Goal: Task Accomplishment & Management: Complete application form

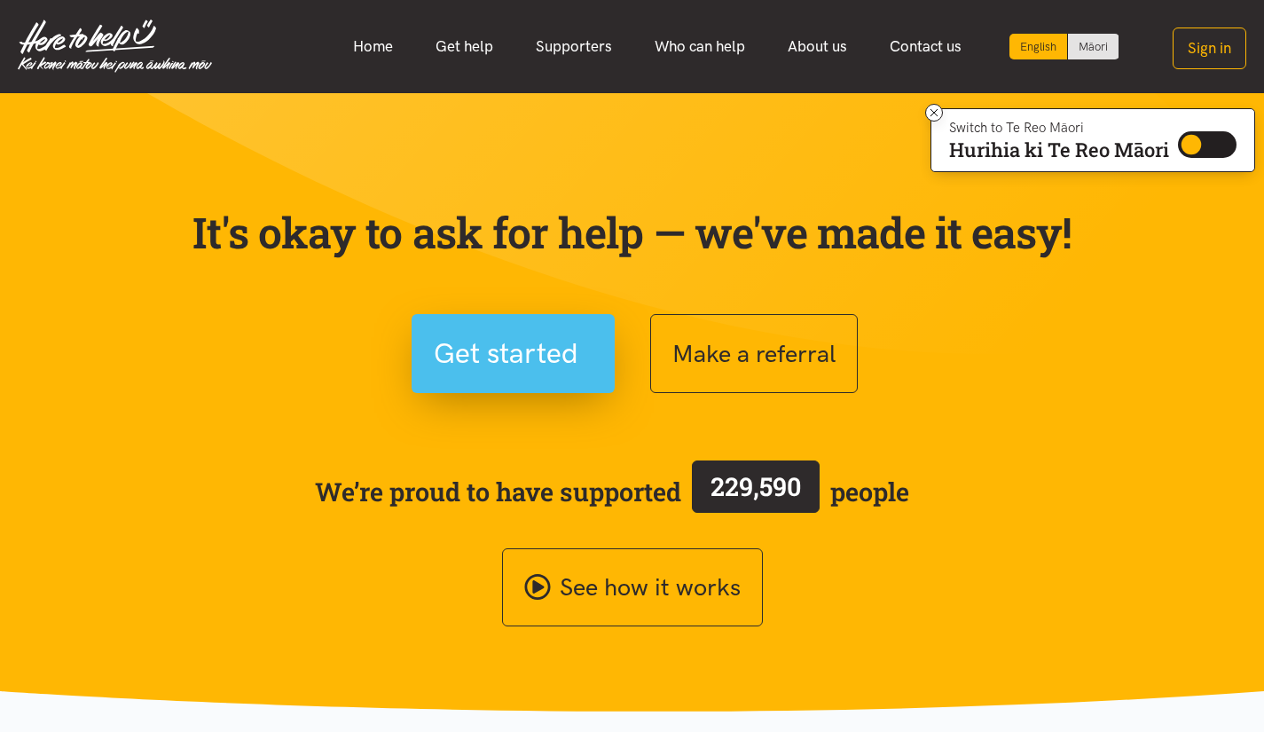
click at [541, 345] on span "Get started" at bounding box center [506, 353] width 145 height 45
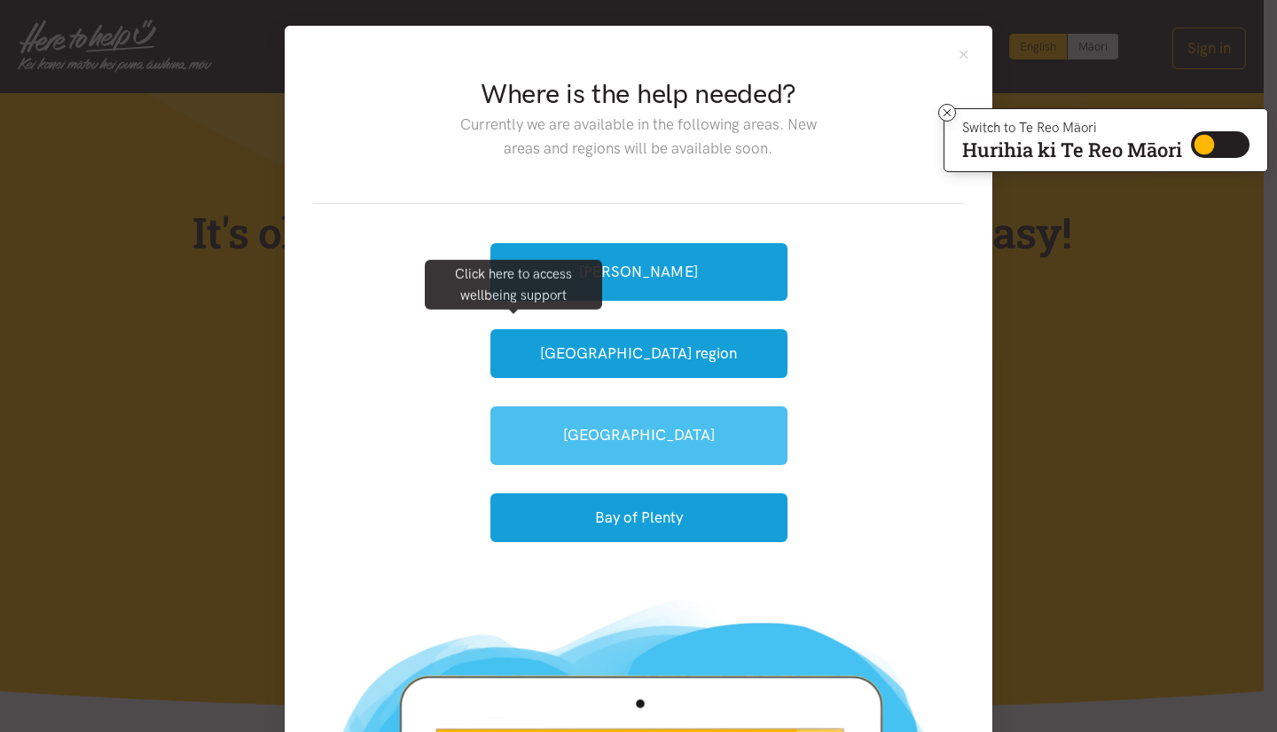
click at [720, 440] on link "[GEOGRAPHIC_DATA]" at bounding box center [639, 435] width 297 height 58
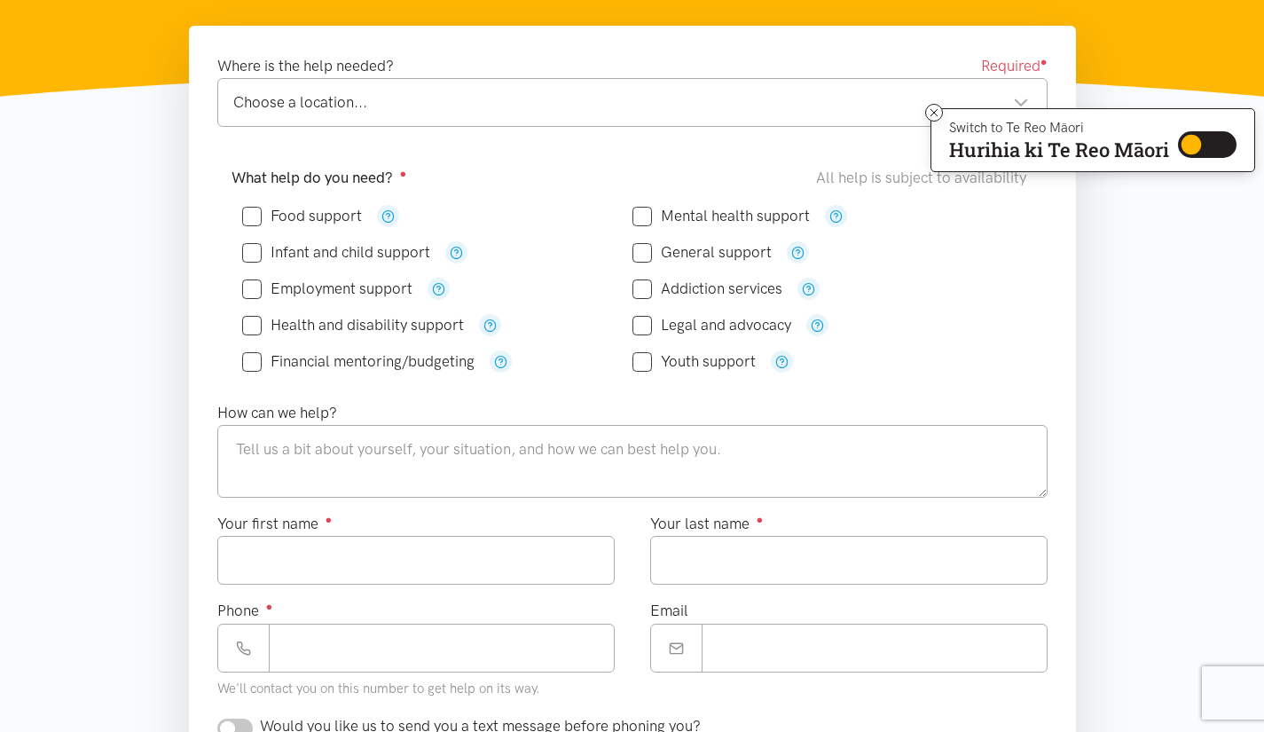
scroll to position [278, 0]
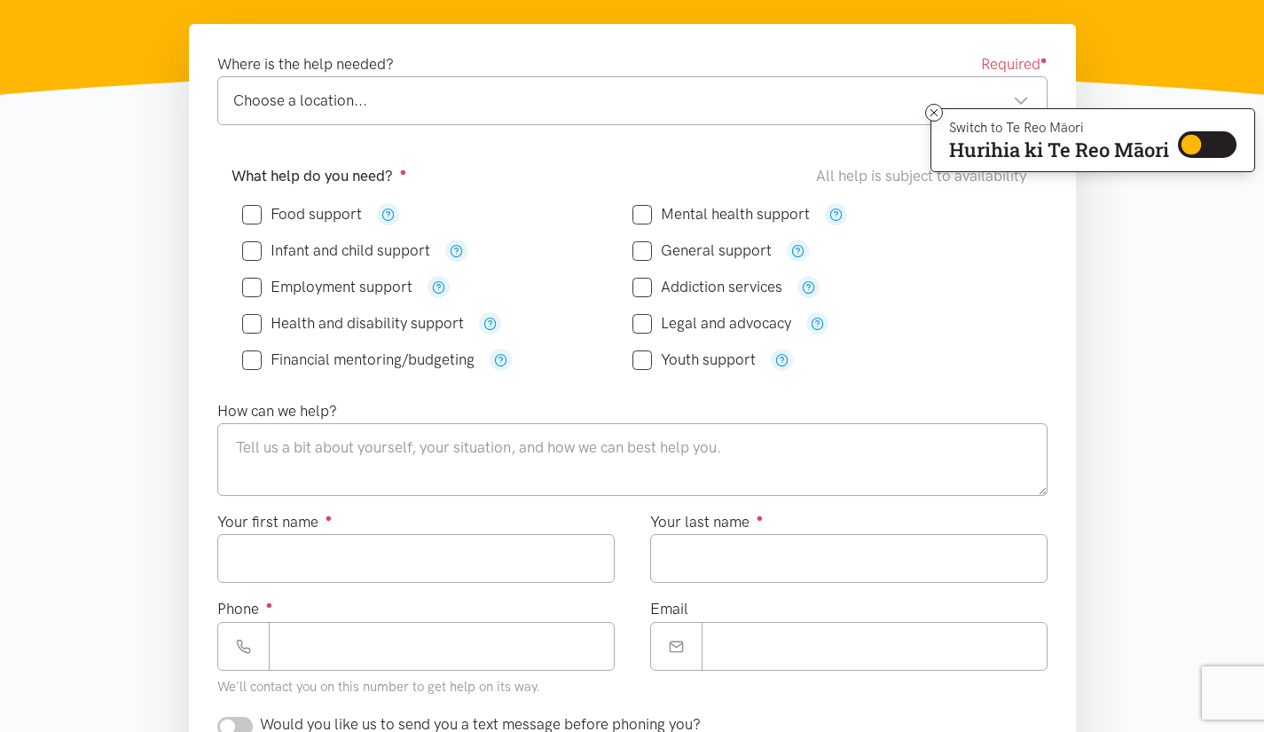
click at [641, 326] on input "Legal and advocacy" at bounding box center [711, 323] width 159 height 15
checkbox input "true"
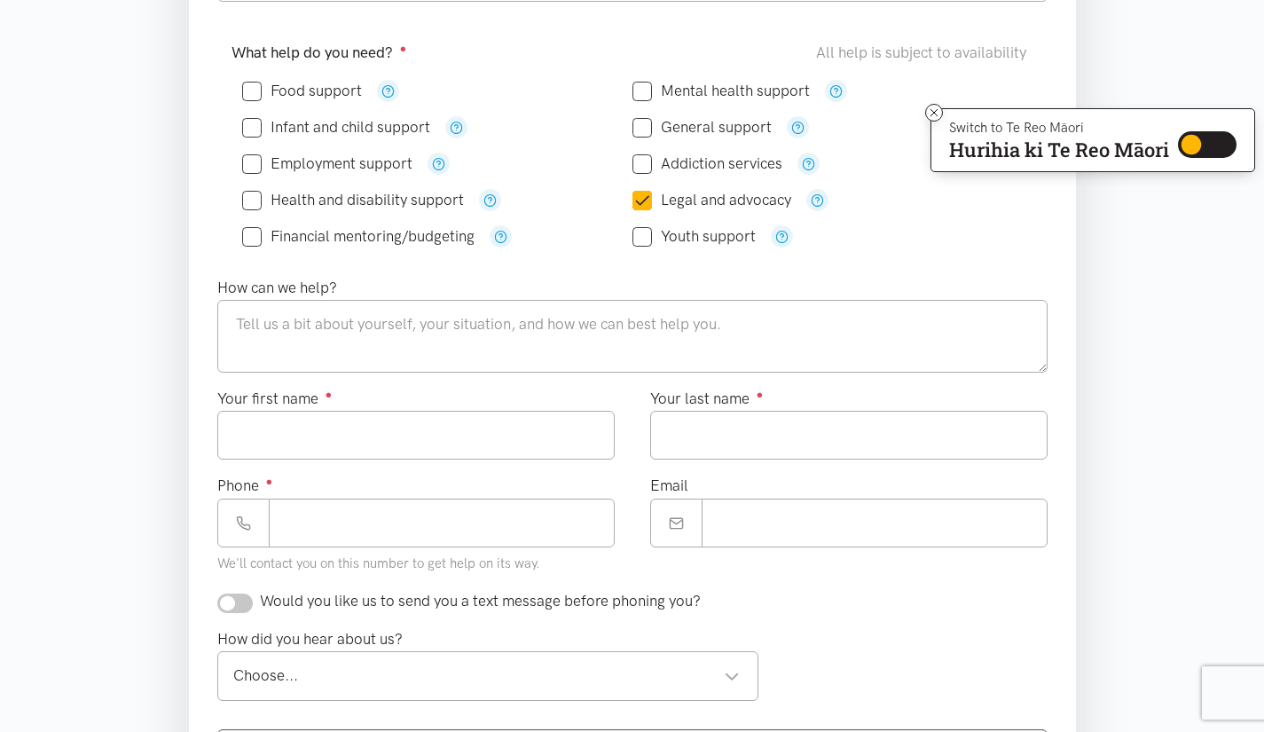
scroll to position [401, 0]
click at [814, 204] on icon "button" at bounding box center [817, 199] width 13 height 13
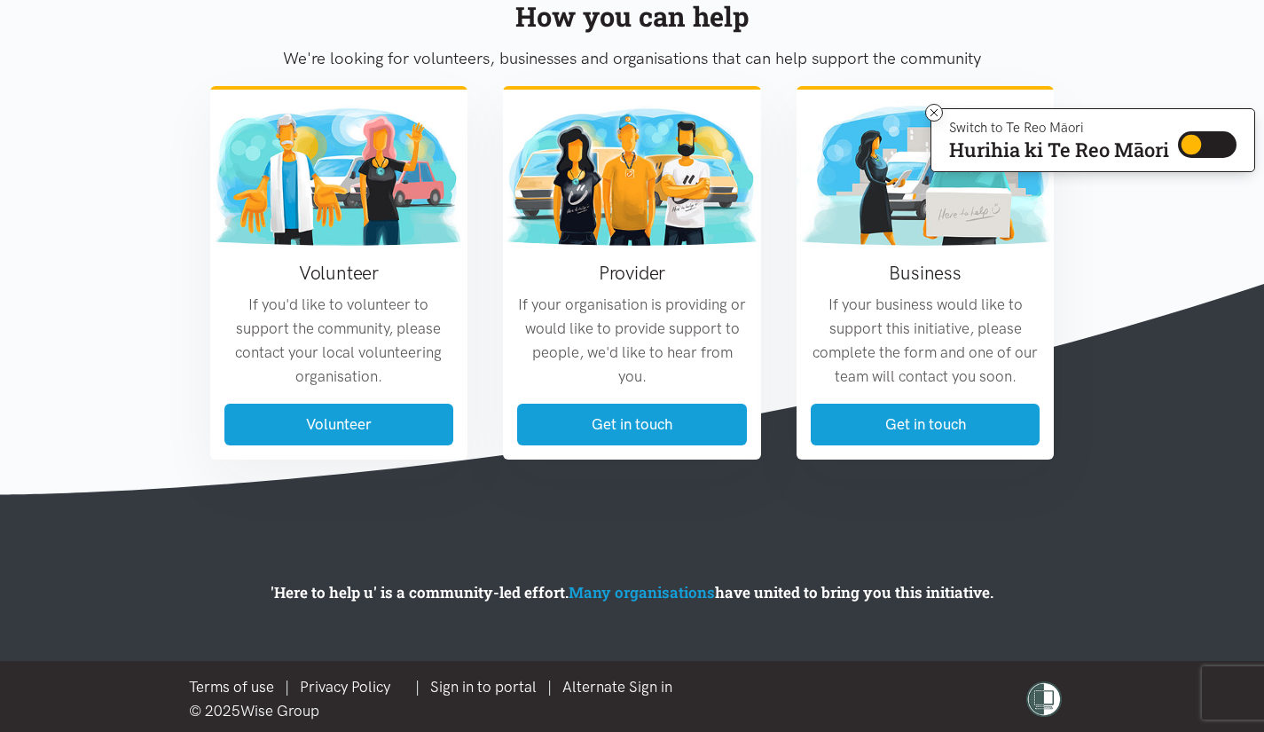
scroll to position [1519, 0]
